Goal: Task Accomplishment & Management: Manage account settings

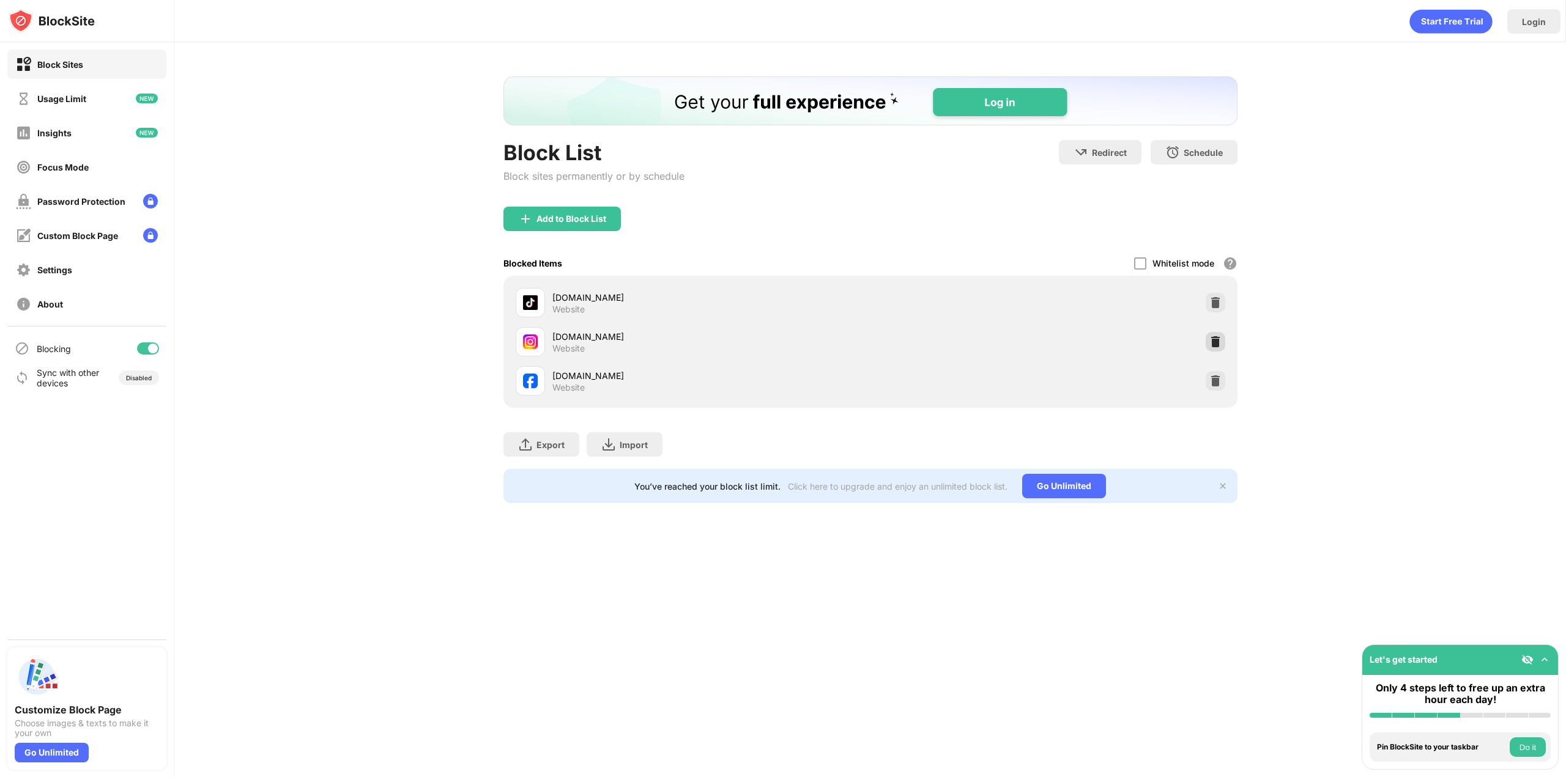
click at [1220, 345] on img at bounding box center [1215, 342] width 12 height 12
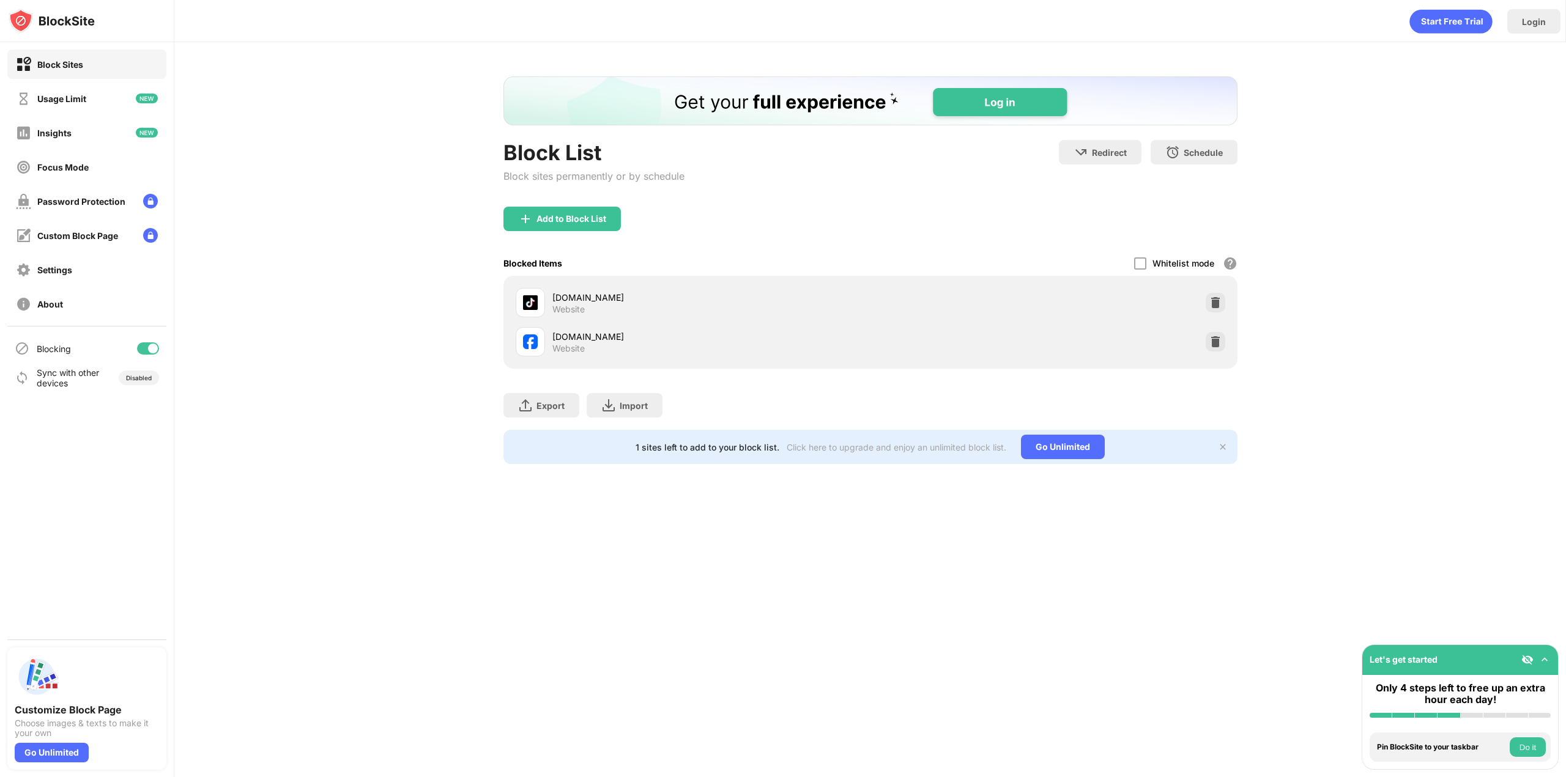
click at [1221, 345] on img at bounding box center [1215, 342] width 12 height 12
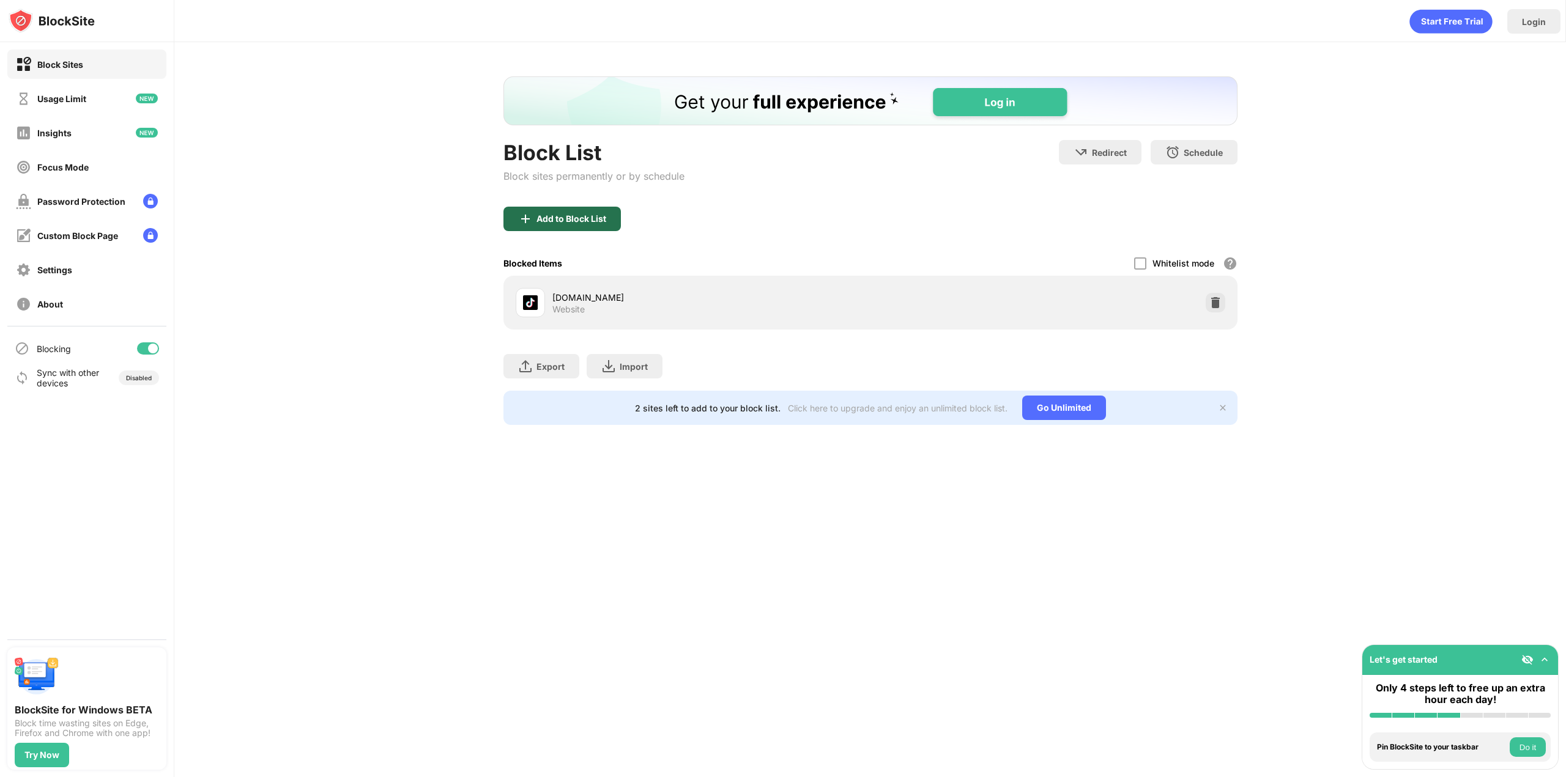
click at [561, 224] on div "Add to Block List" at bounding box center [561, 219] width 117 height 24
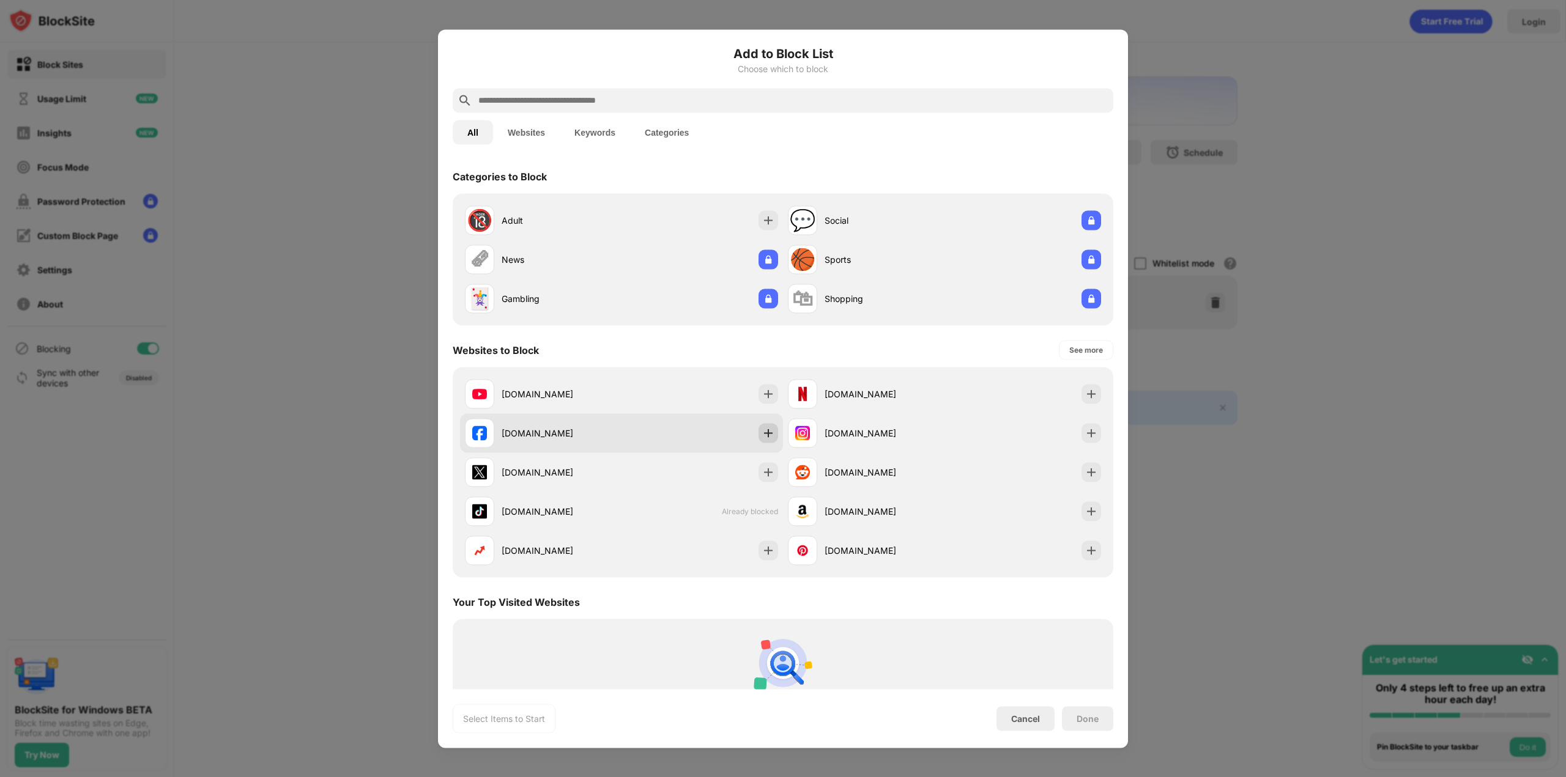
click at [767, 429] on img at bounding box center [768, 433] width 12 height 12
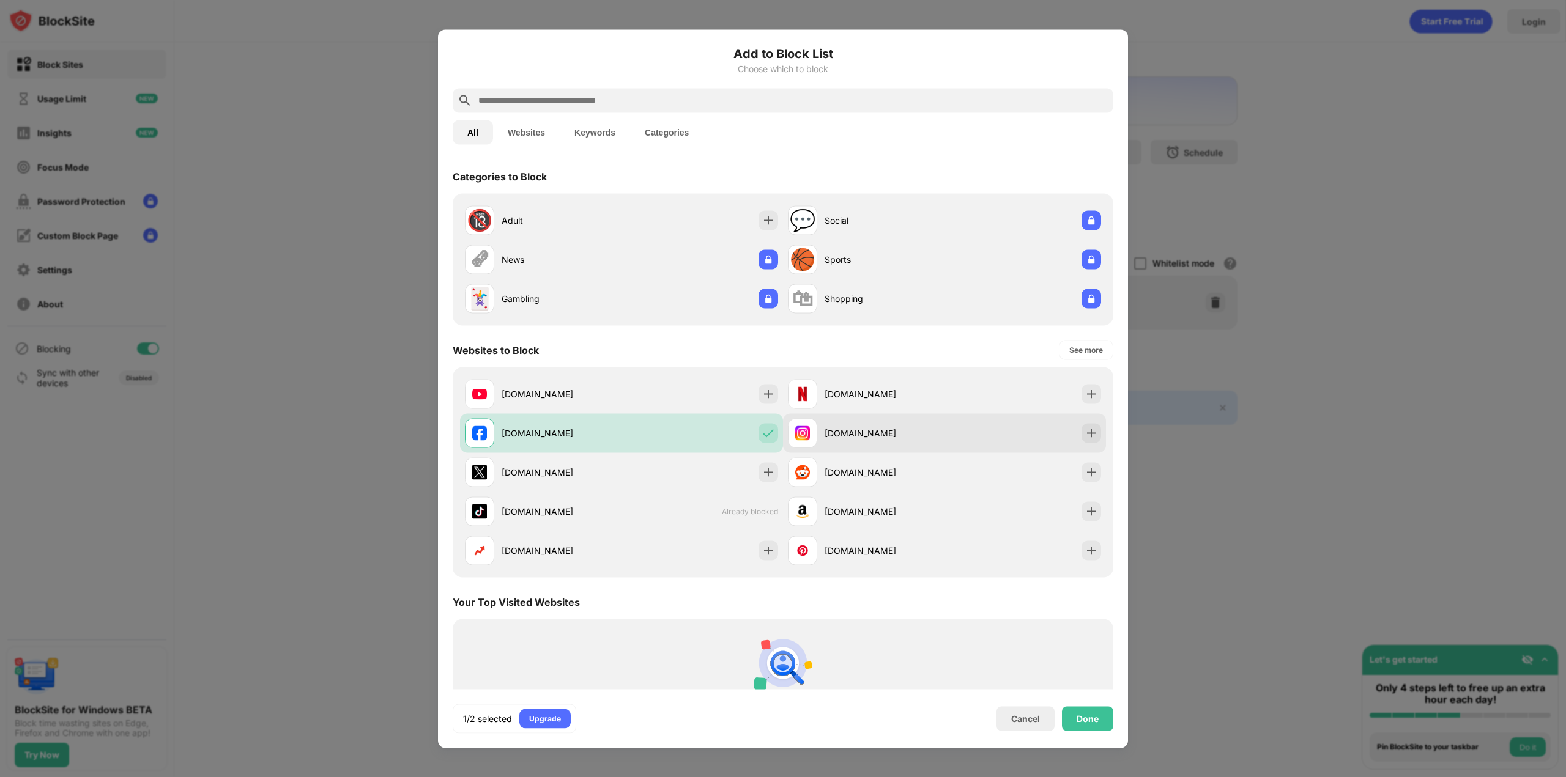
click at [1085, 435] on img at bounding box center [1091, 433] width 12 height 12
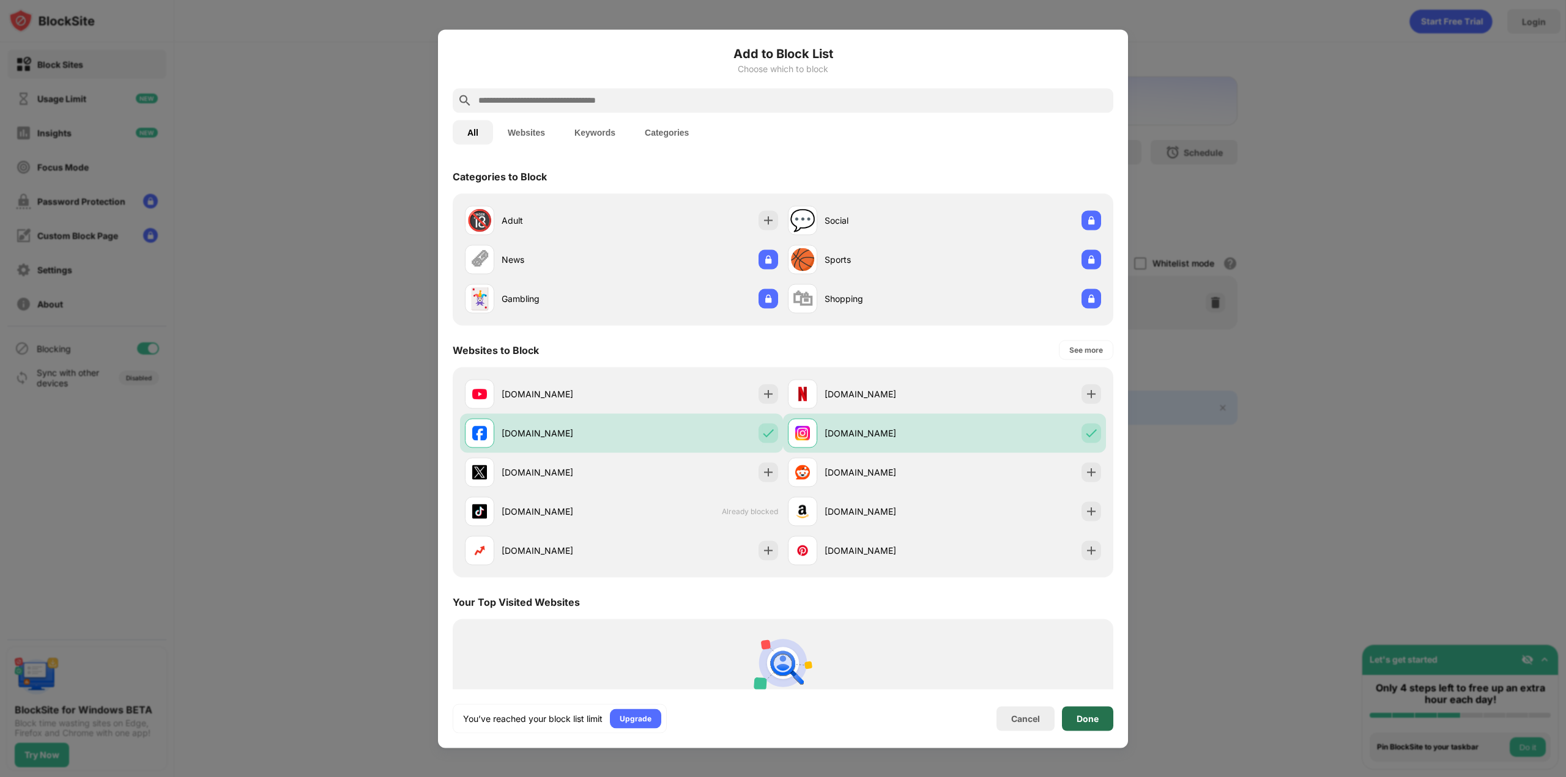
click at [1089, 725] on div "Done" at bounding box center [1087, 718] width 51 height 24
